Goal: Subscribe to service/newsletter

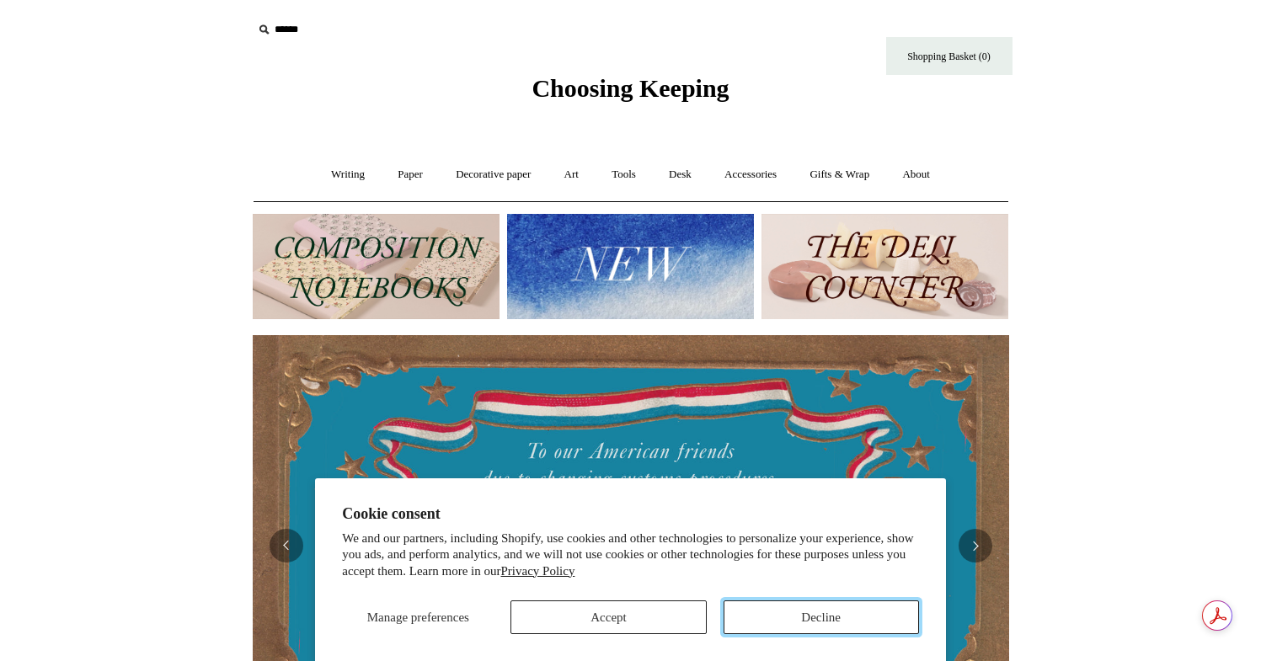
click at [833, 621] on button "Decline" at bounding box center [820, 618] width 195 height 34
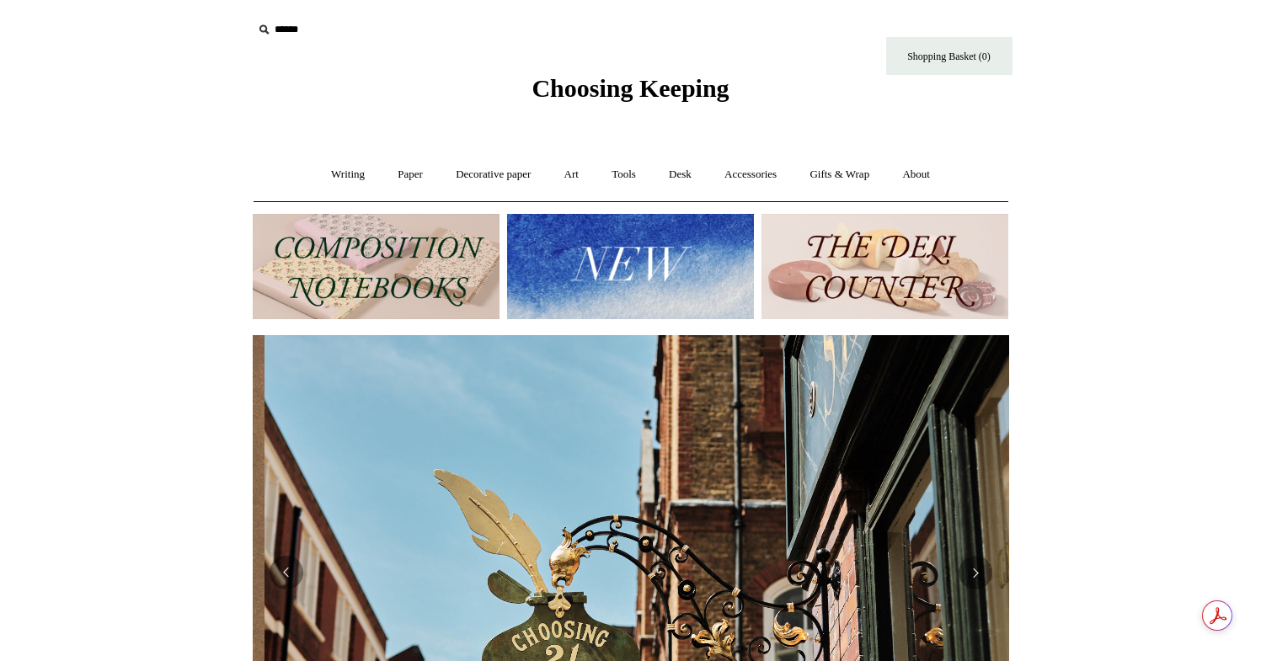
scroll to position [0, 756]
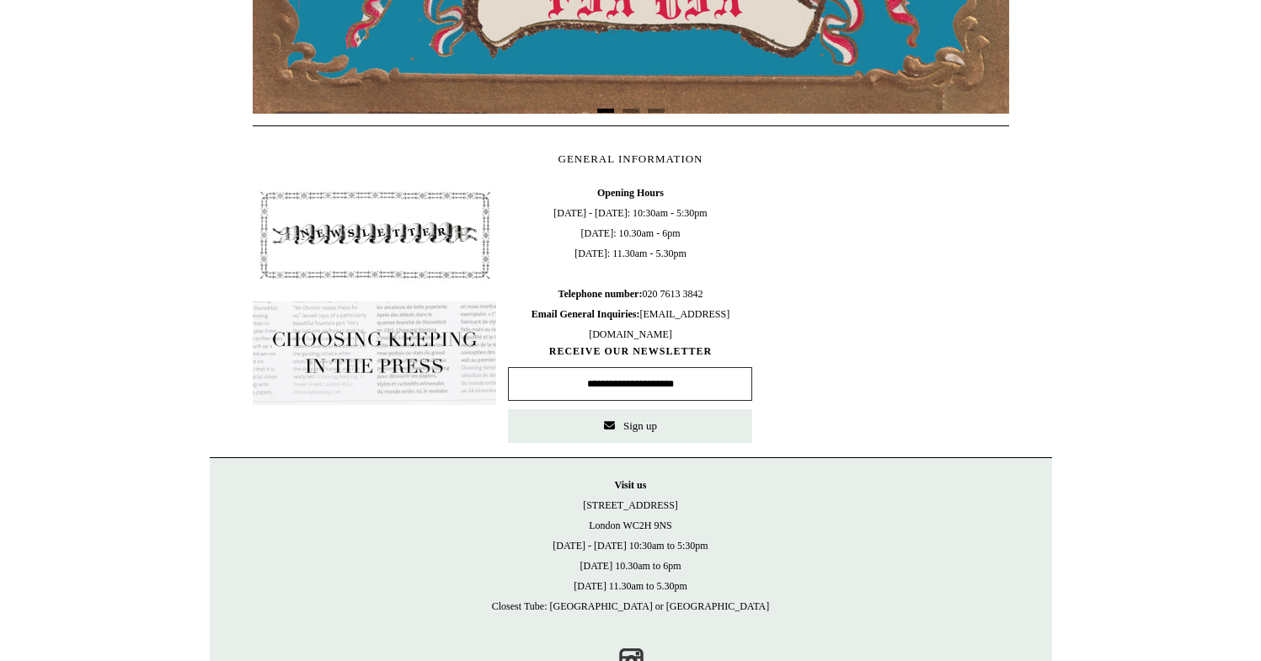
scroll to position [704, 0]
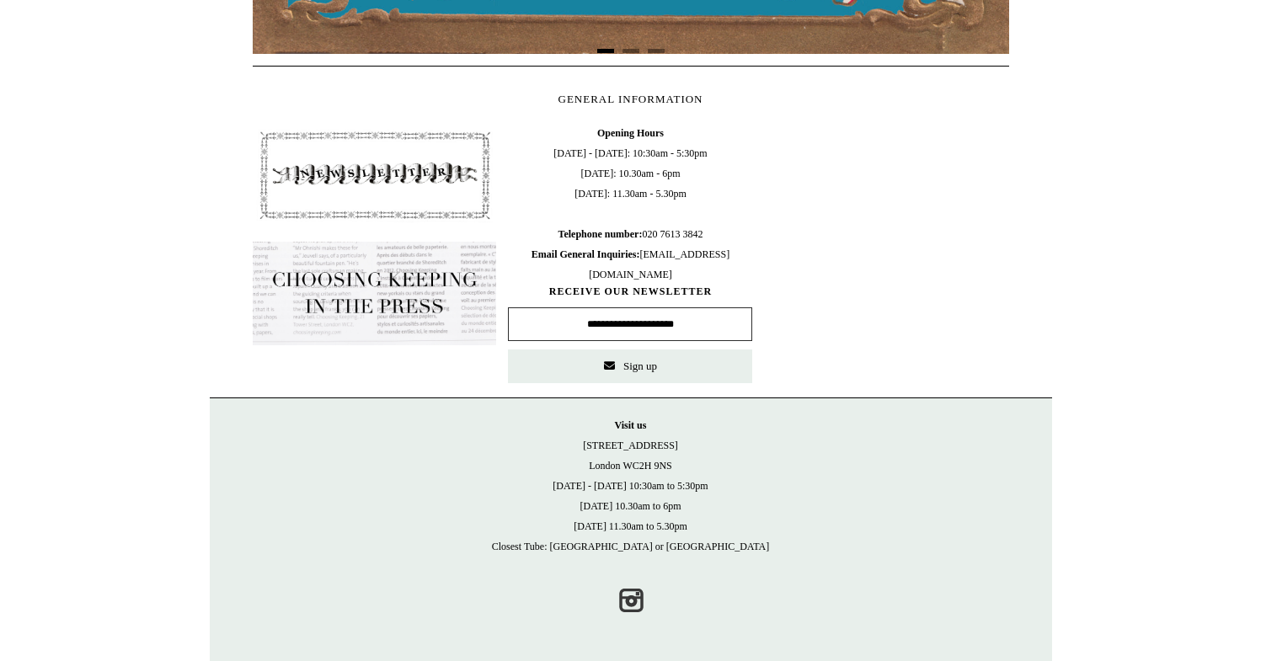
click at [633, 323] on input "text" at bounding box center [630, 324] width 244 height 34
type input "**********"
click at [663, 364] on button "Sign up" at bounding box center [630, 367] width 244 height 34
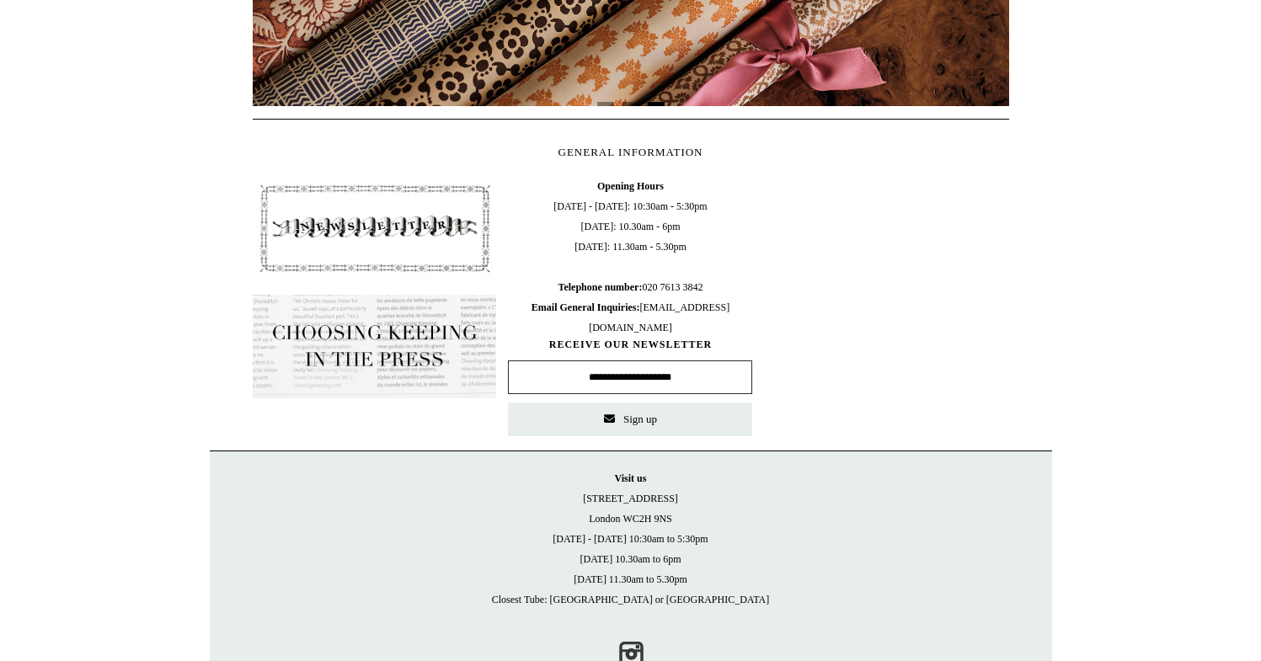
scroll to position [0, 0]
